Goal: Navigation & Orientation: Find specific page/section

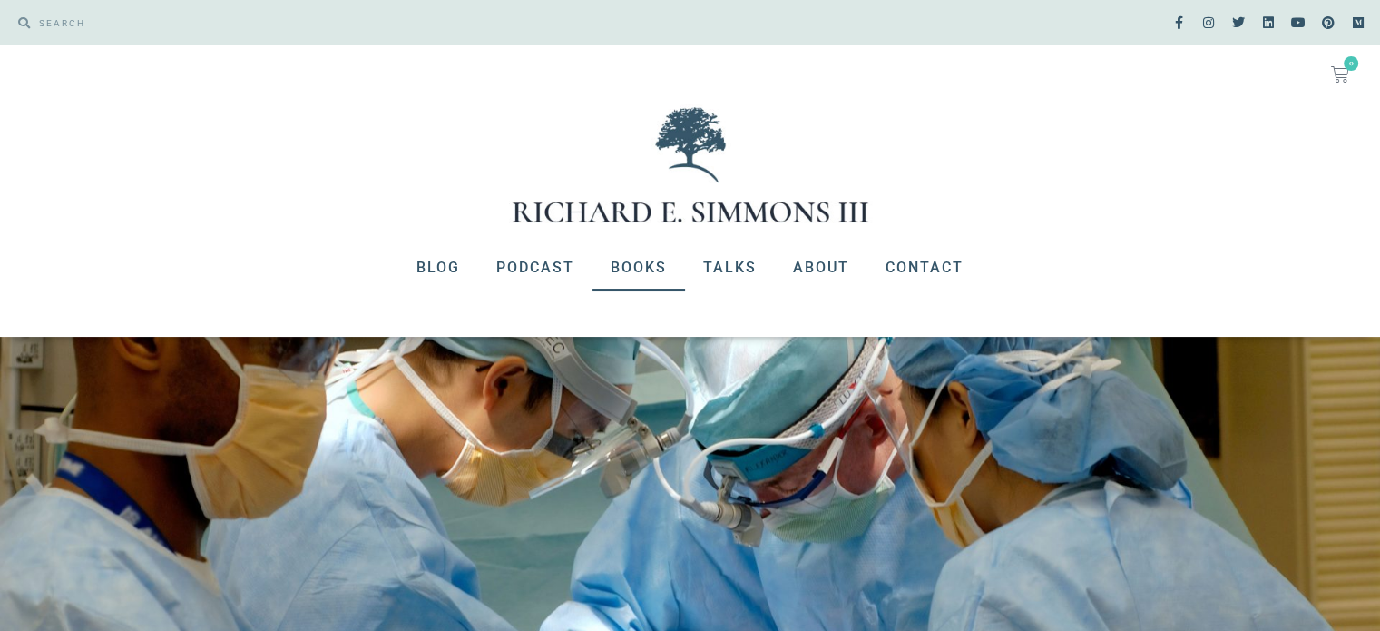
click at [651, 260] on link "Books" at bounding box center [639, 267] width 93 height 47
click at [559, 274] on link "Podcast" at bounding box center [535, 267] width 114 height 47
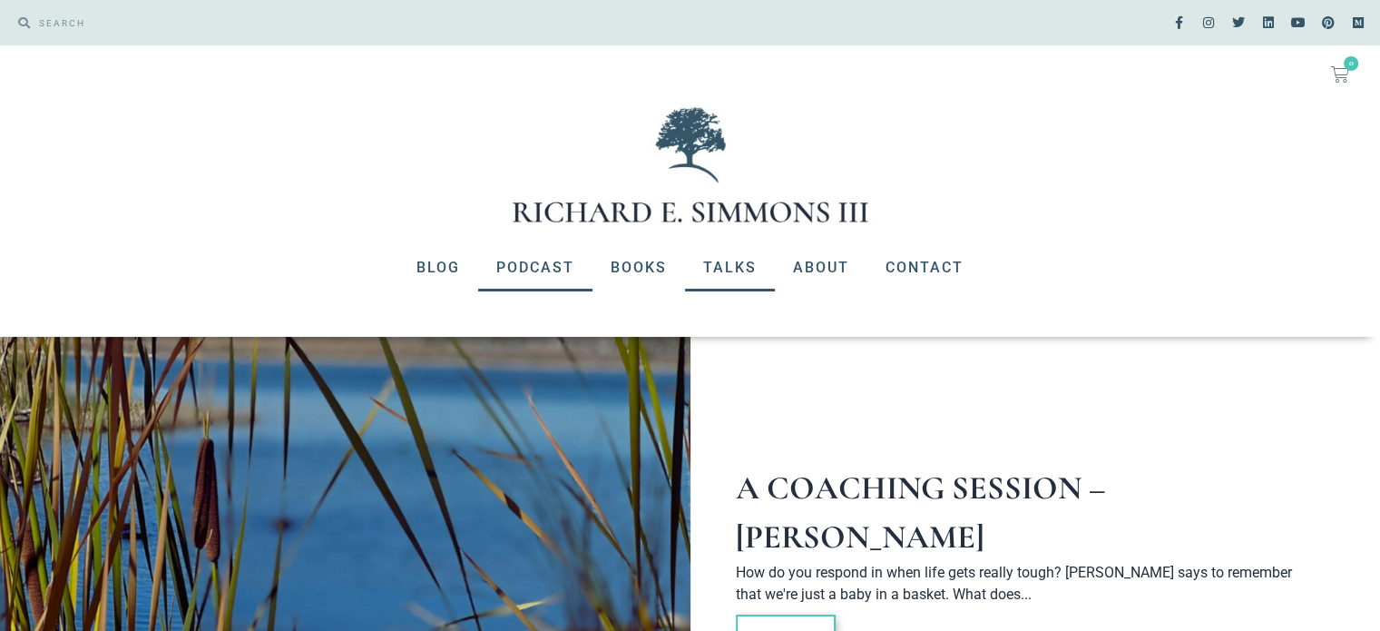
click at [722, 261] on link "Talks" at bounding box center [730, 267] width 90 height 47
